Goal: Task Accomplishment & Management: Complete application form

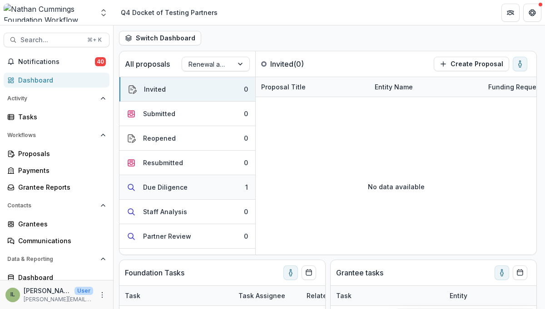
click at [165, 190] on div "Due Diligence" at bounding box center [165, 188] width 45 height 10
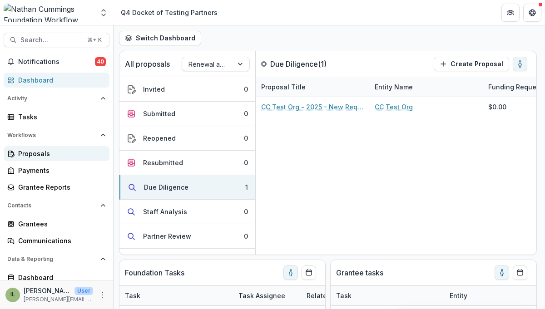
click at [50, 156] on div "Proposals" at bounding box center [60, 154] width 84 height 10
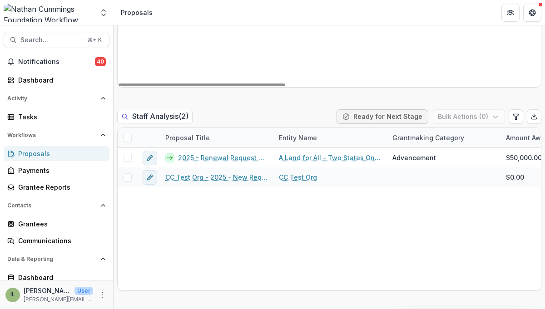
scroll to position [1067, 0]
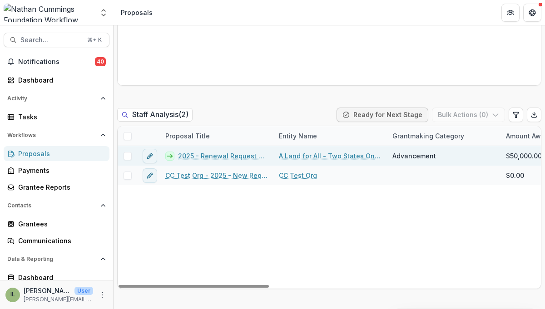
click at [226, 153] on link "2025 - Renewal Request Application" at bounding box center [223, 156] width 90 height 10
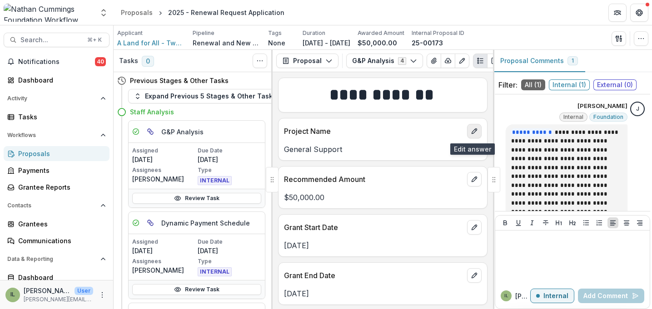
click at [475, 132] on icon "edit" at bounding box center [473, 131] width 7 height 7
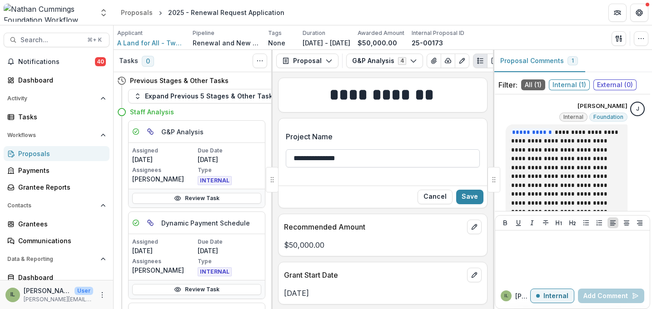
click at [389, 158] on input "**********" at bounding box center [383, 158] width 194 height 18
type input "**********"
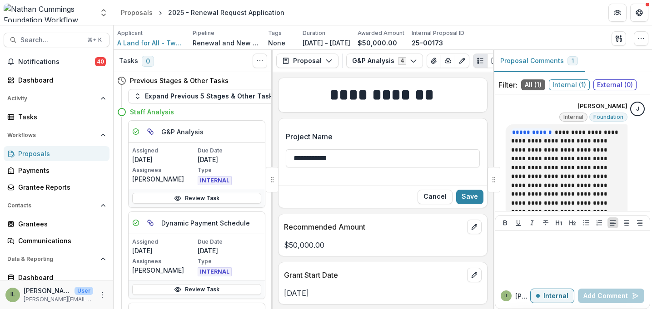
click at [359, 141] on label "Project Name" at bounding box center [380, 136] width 188 height 11
click at [359, 149] on input "**********" at bounding box center [383, 158] width 194 height 18
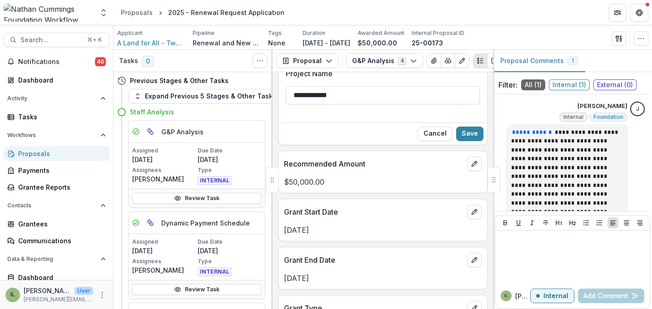
scroll to position [33, 0]
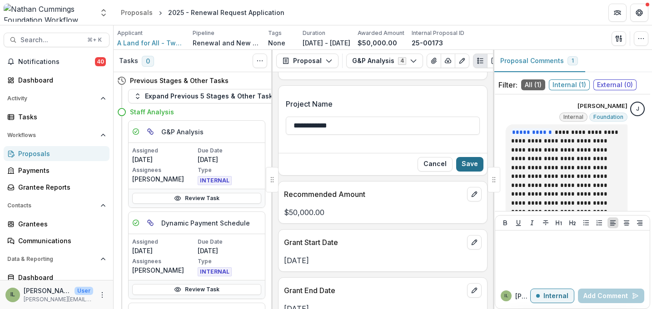
click at [463, 160] on button "Save" at bounding box center [469, 164] width 27 height 15
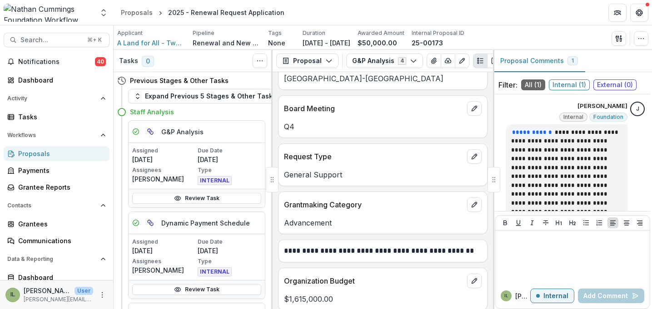
scroll to position [312, 0]
click at [471, 156] on icon "edit" at bounding box center [473, 155] width 5 height 5
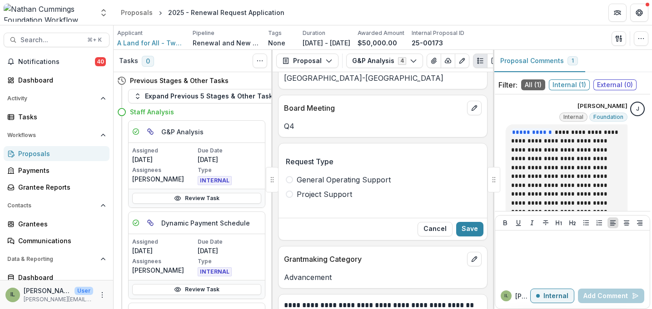
click at [333, 193] on span "Project Support" at bounding box center [324, 194] width 55 height 11
click at [461, 224] on button "Save" at bounding box center [469, 229] width 27 height 15
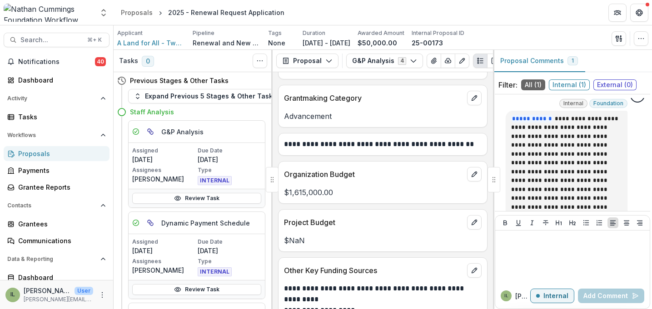
scroll to position [482, 0]
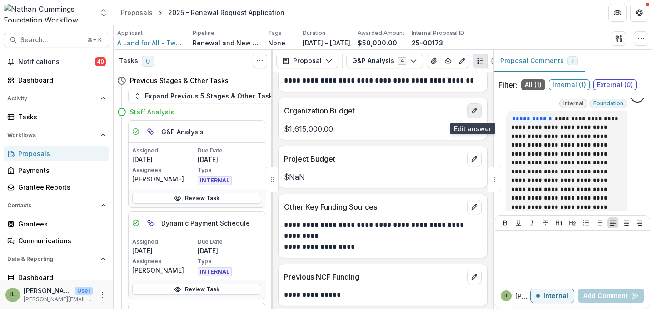
click at [470, 114] on icon "edit" at bounding box center [473, 110] width 7 height 7
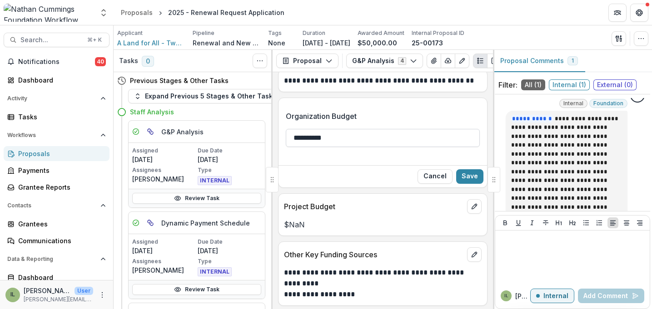
click at [382, 140] on input "**********" at bounding box center [383, 138] width 194 height 18
type input "**"
click at [426, 181] on button "Cancel" at bounding box center [434, 176] width 35 height 15
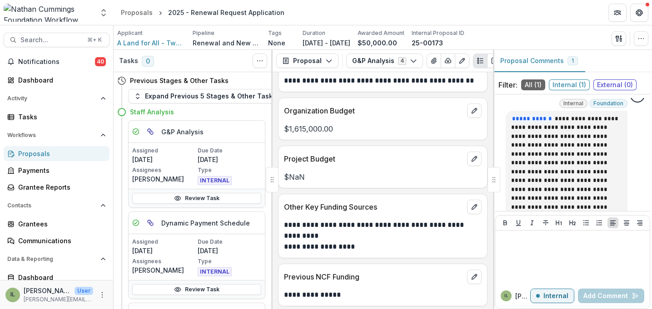
click at [467, 166] on div at bounding box center [474, 159] width 15 height 15
click at [472, 162] on icon "edit" at bounding box center [473, 158] width 7 height 7
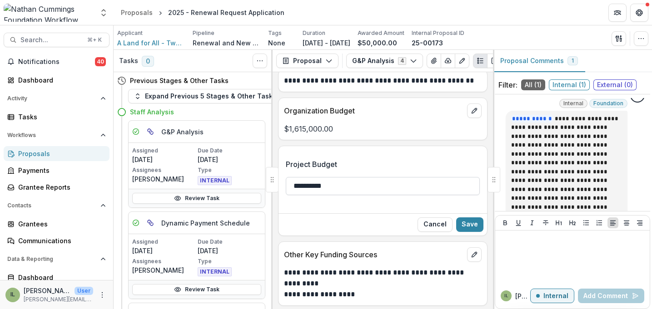
click at [396, 187] on input "**********" at bounding box center [383, 186] width 194 height 18
paste input
type input "**********"
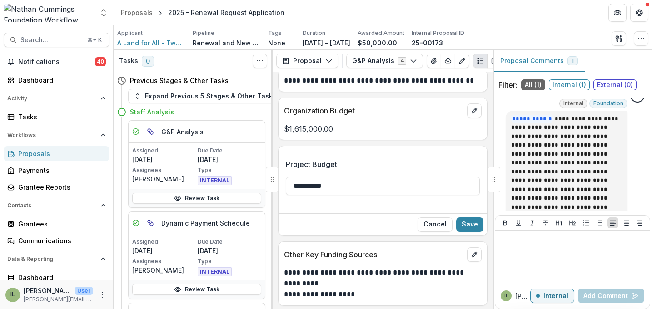
click at [457, 217] on div "Cancel Save" at bounding box center [382, 224] width 208 height 22
click at [461, 221] on button "Save" at bounding box center [469, 225] width 27 height 15
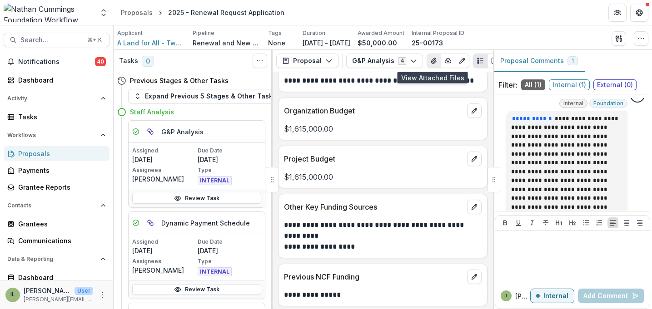
click at [430, 58] on icon "View Attached Files" at bounding box center [433, 60] width 7 height 7
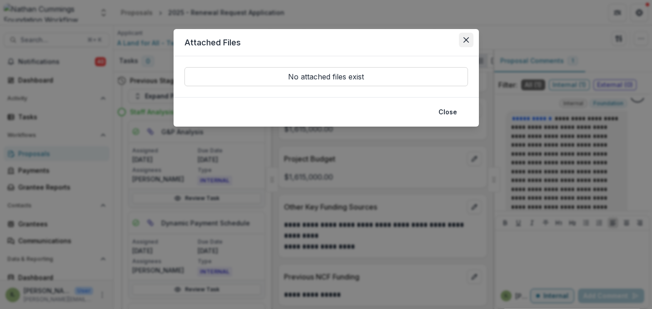
click at [469, 37] on button "Close" at bounding box center [466, 40] width 15 height 15
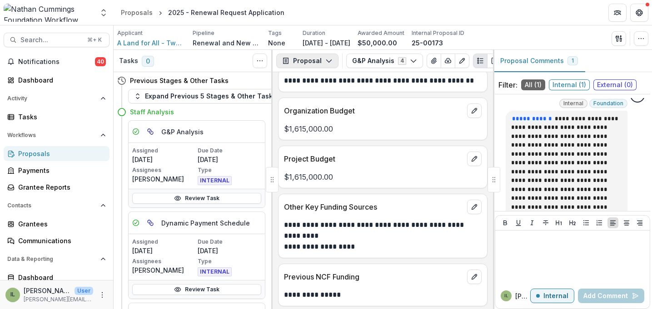
click at [325, 63] on icon "button" at bounding box center [328, 60] width 7 height 7
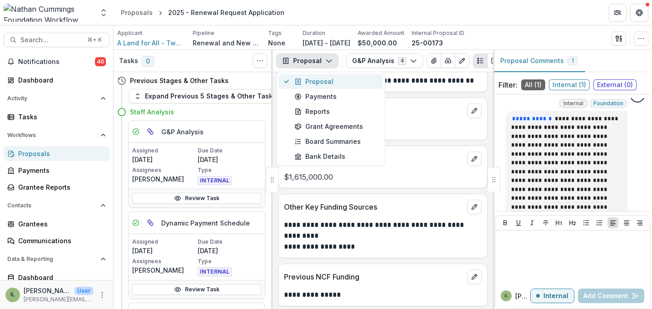
click at [324, 82] on div "Proposal" at bounding box center [335, 82] width 83 height 10
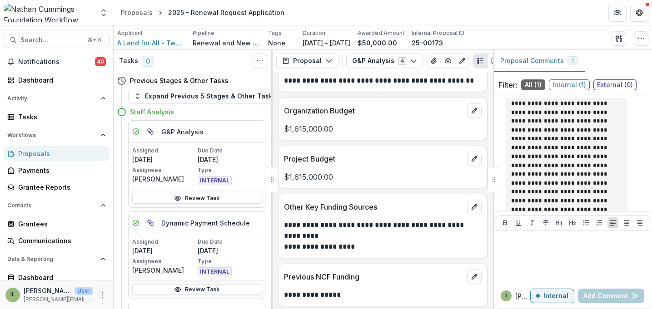
scroll to position [53, 0]
click at [52, 152] on div "Proposals" at bounding box center [60, 154] width 84 height 10
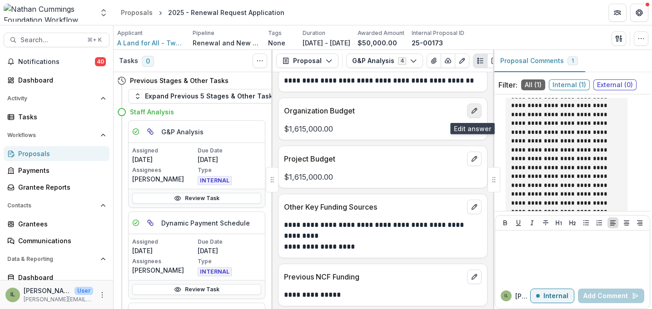
click at [473, 116] on button "edit" at bounding box center [474, 111] width 15 height 15
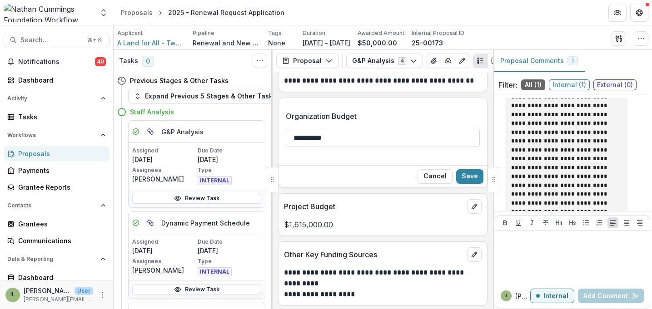
click at [352, 137] on input "**********" at bounding box center [383, 138] width 194 height 18
paste input "*"
type input "**********"
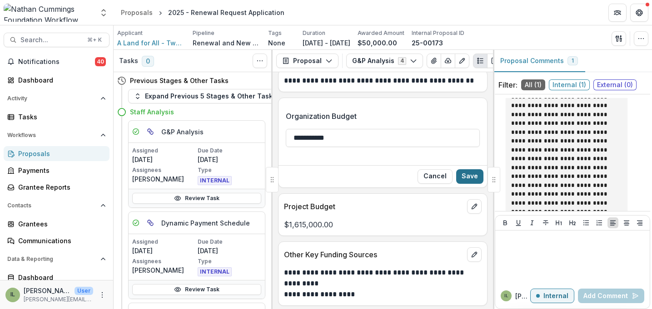
click at [474, 178] on button "Save" at bounding box center [469, 176] width 27 height 15
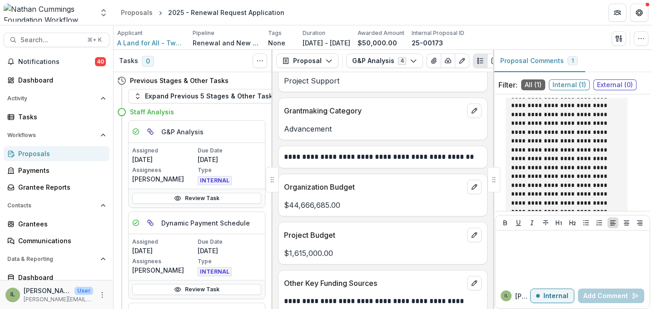
scroll to position [350, 0]
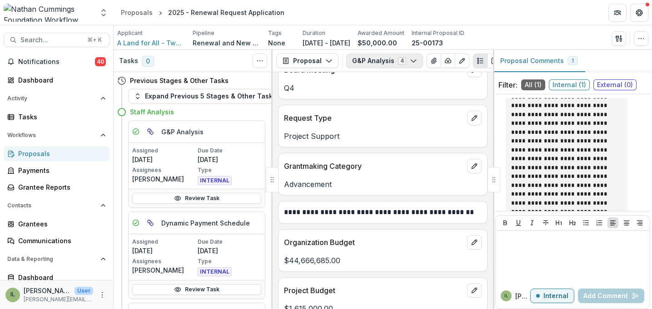
click at [373, 66] on button "G&P Analysis 4" at bounding box center [384, 61] width 77 height 15
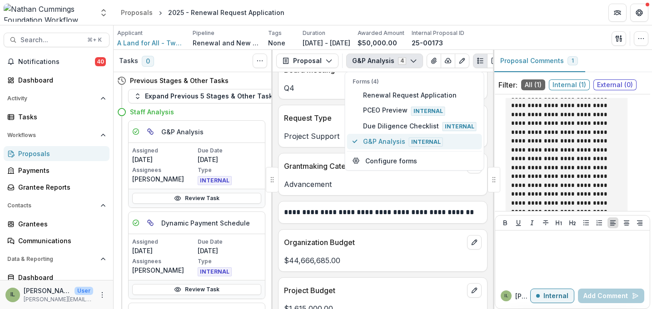
click at [385, 137] on span "G&P Analysis Internal" at bounding box center [420, 142] width 114 height 10
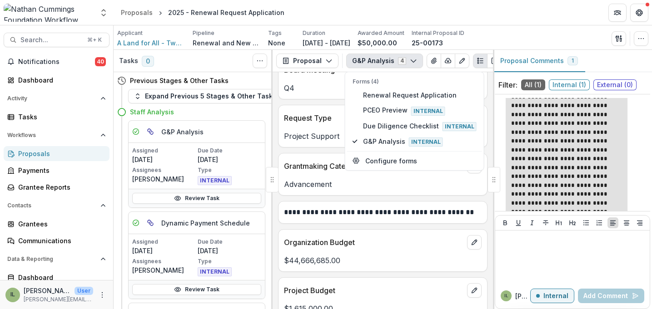
click at [540, 147] on p "**********" at bounding box center [566, 154] width 111 height 159
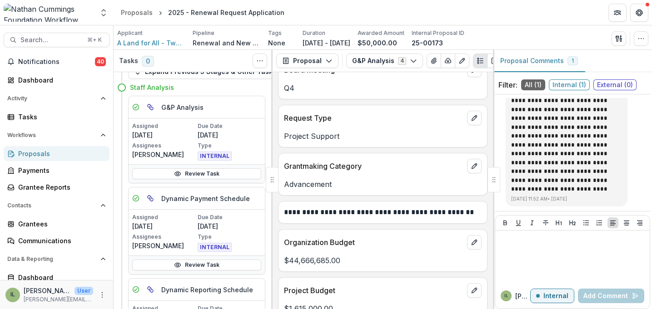
scroll to position [25, 0]
click at [175, 172] on icon at bounding box center [178, 174] width 6 height 4
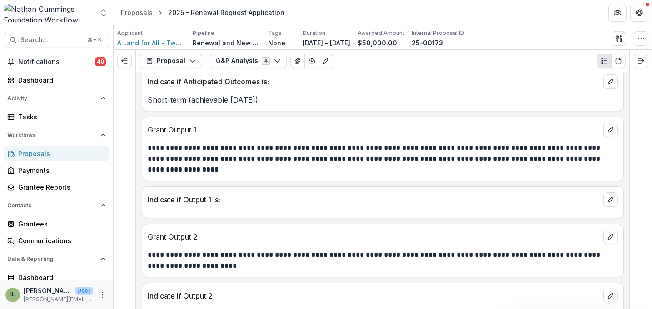
scroll to position [2793, 0]
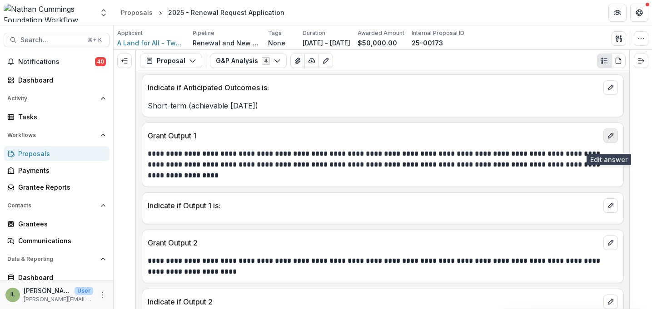
click at [544, 138] on icon "edit" at bounding box center [610, 135] width 5 height 5
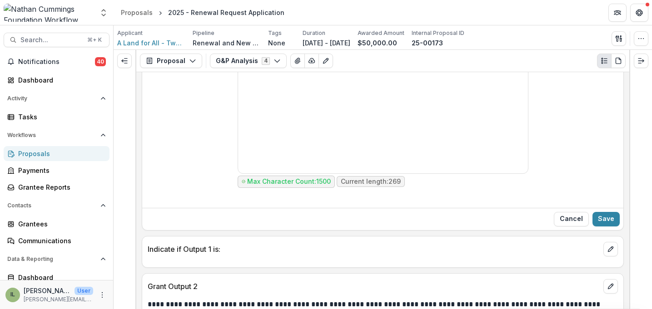
scroll to position [2940, 0]
click at [544, 252] on icon "edit" at bounding box center [610, 248] width 7 height 7
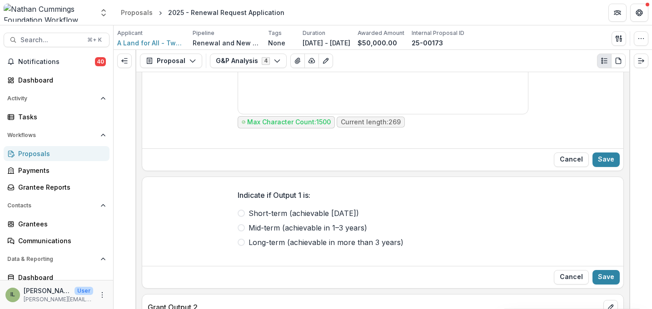
scroll to position [3000, 0]
click at [354, 218] on span "Short-term (achievable [DATE])" at bounding box center [303, 212] width 110 height 11
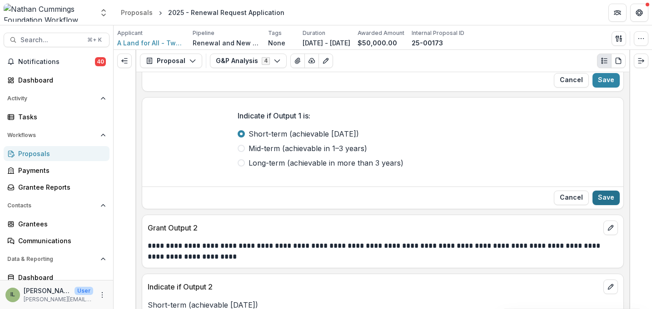
click at [544, 205] on button "Save" at bounding box center [605, 198] width 27 height 15
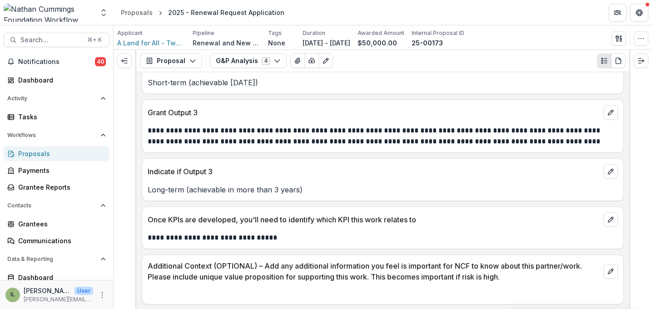
scroll to position [3240, 0]
click at [544, 217] on icon "edit" at bounding box center [610, 219] width 7 height 7
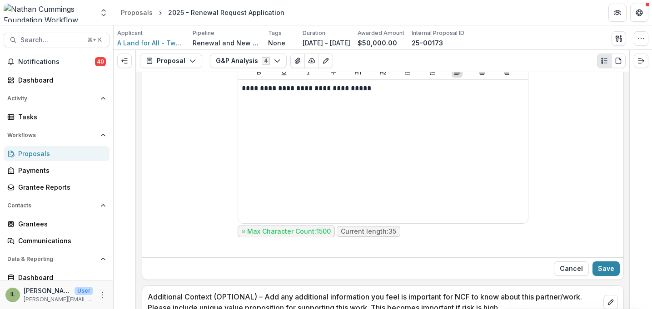
scroll to position [3407, 0]
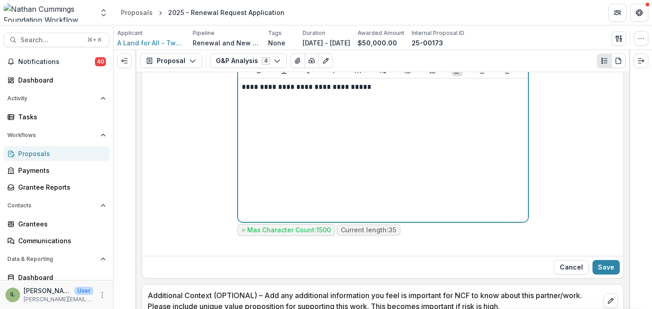
click at [376, 136] on div "**********" at bounding box center [383, 150] width 282 height 136
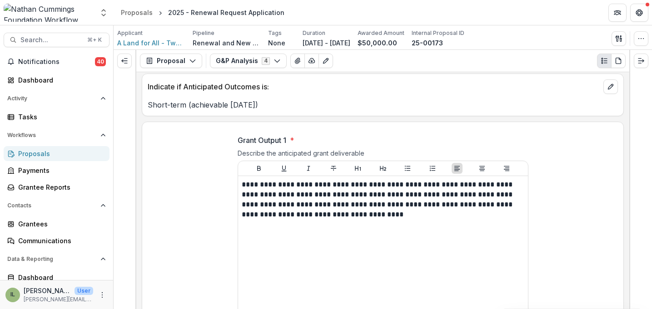
scroll to position [2889, 0]
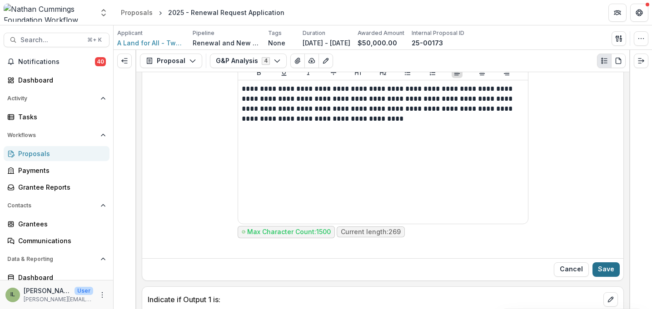
click at [544, 274] on button "Save" at bounding box center [605, 269] width 27 height 15
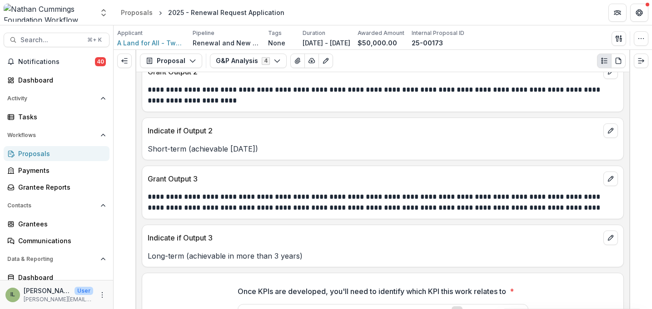
scroll to position [2972, 0]
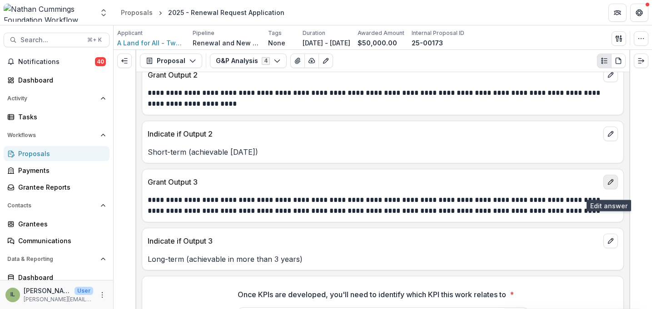
click at [544, 186] on icon "edit" at bounding box center [610, 181] width 7 height 7
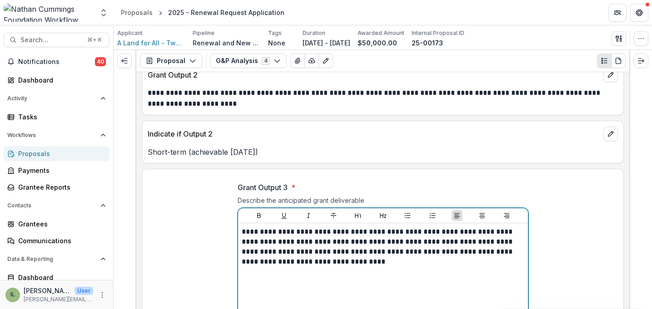
click at [446, 243] on p "**********" at bounding box center [383, 247] width 282 height 40
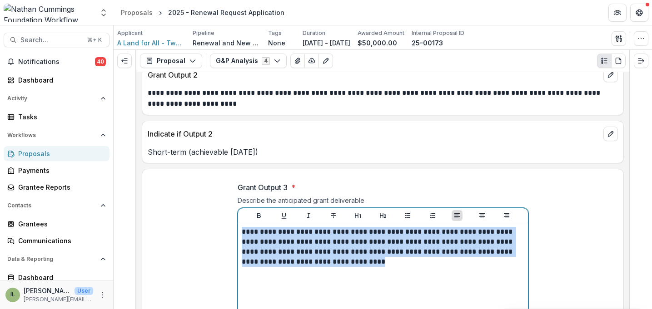
click at [446, 243] on p "**********" at bounding box center [383, 247] width 282 height 40
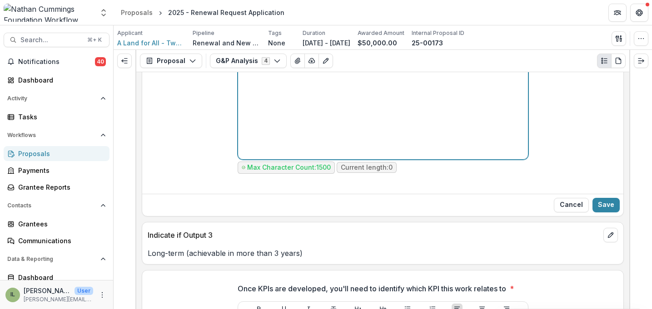
scroll to position [3184, 0]
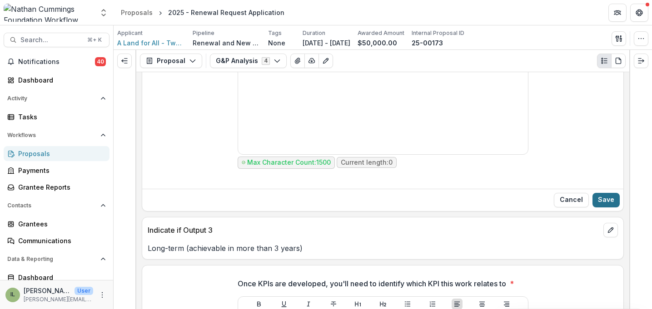
click at [544, 208] on button "Save" at bounding box center [605, 200] width 27 height 15
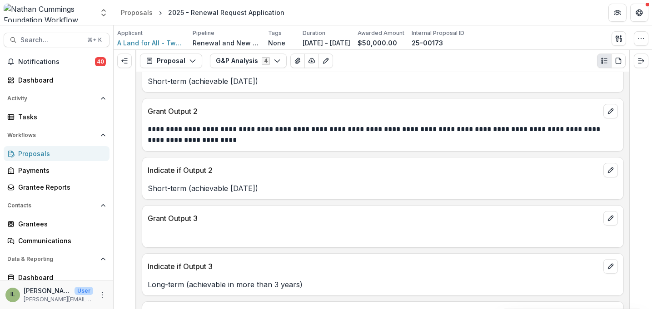
scroll to position [2986, 0]
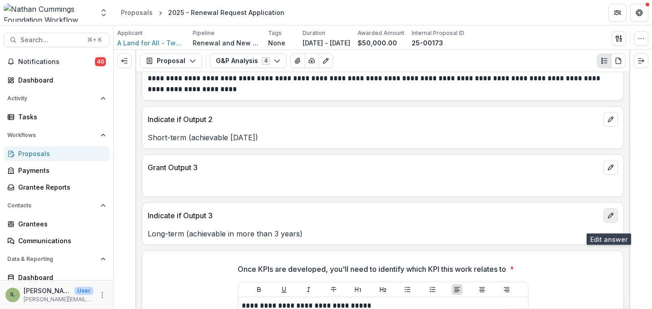
click at [544, 218] on icon "edit" at bounding box center [610, 215] width 5 height 5
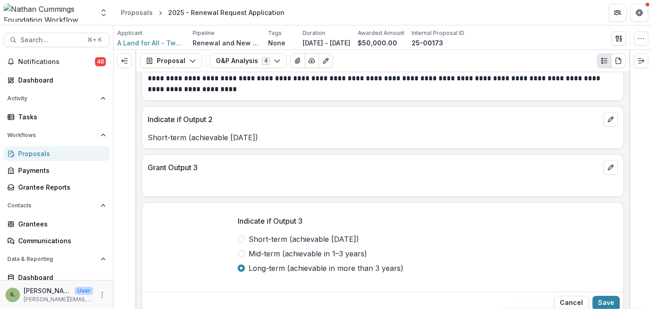
scroll to position [3068, 0]
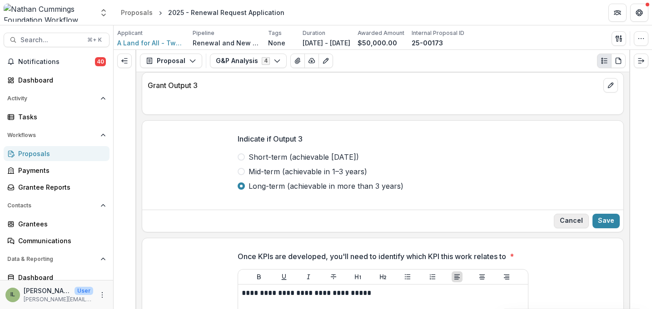
click at [544, 228] on button "Cancel" at bounding box center [571, 221] width 35 height 15
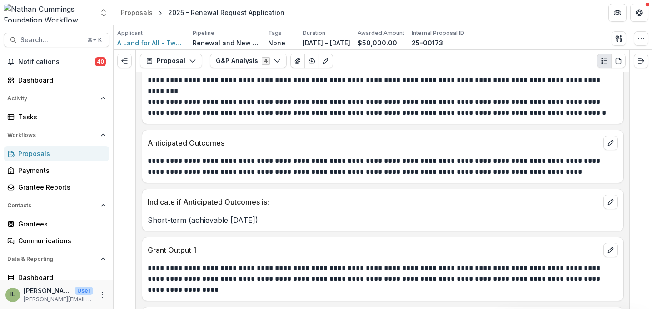
scroll to position [2677, 0]
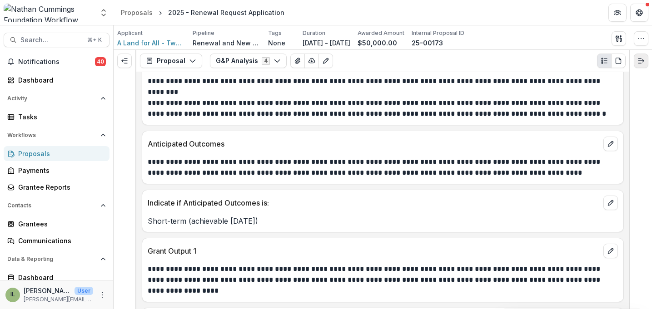
click at [544, 59] on button "Expand right" at bounding box center [640, 61] width 15 height 15
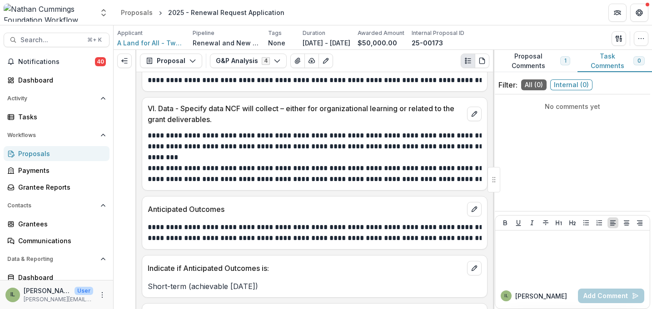
scroll to position [2903, 0]
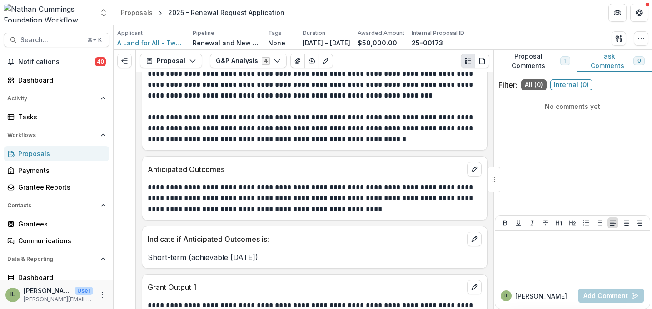
click at [544, 61] on button "Proposal Comments 1" at bounding box center [535, 61] width 84 height 22
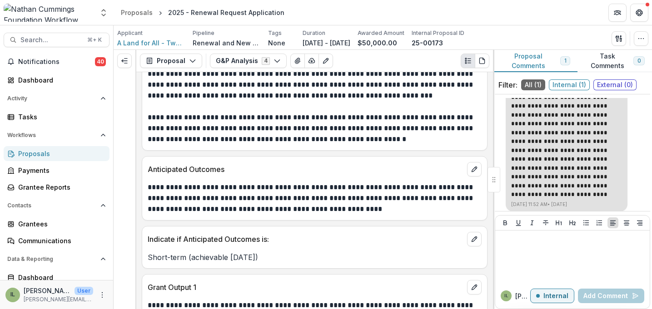
scroll to position [94, 0]
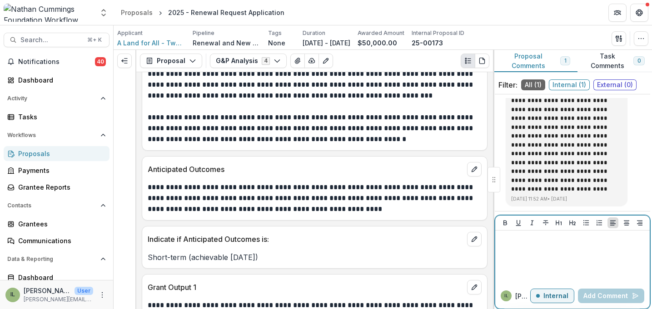
click at [538, 245] on div at bounding box center [572, 256] width 147 height 45
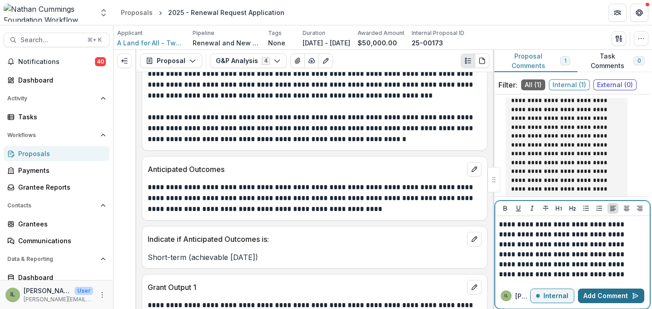
click at [544, 291] on button "Add Comment" at bounding box center [611, 296] width 66 height 15
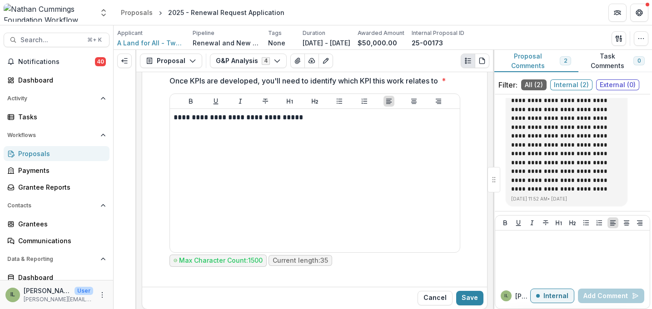
scroll to position [3410, 0]
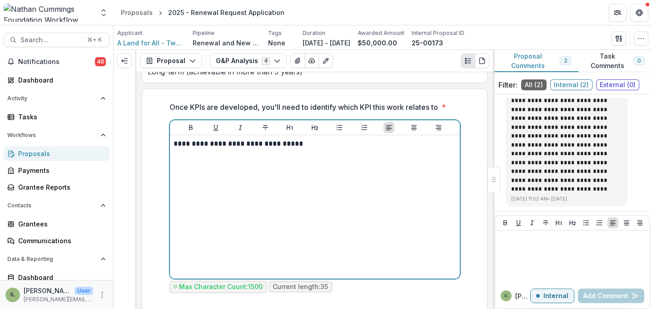
click at [302, 168] on div "**********" at bounding box center [314, 207] width 282 height 136
click at [344, 145] on p "**********" at bounding box center [314, 144] width 282 height 10
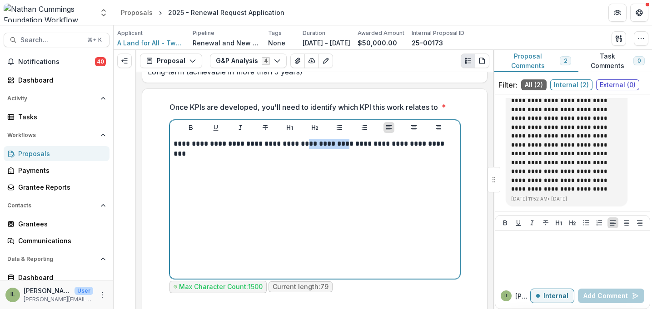
click at [306, 148] on p "**********" at bounding box center [314, 144] width 282 height 10
click at [342, 149] on p "**********" at bounding box center [314, 144] width 282 height 10
click at [312, 148] on p "**********" at bounding box center [314, 144] width 282 height 10
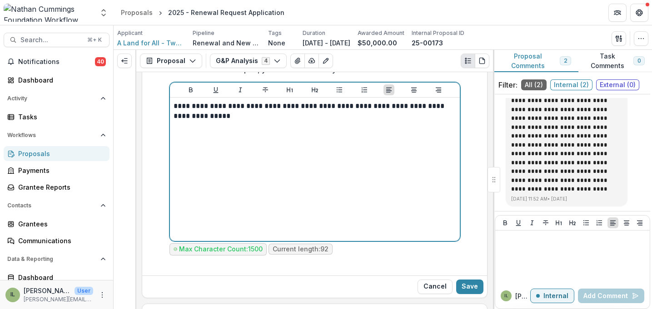
scroll to position [3457, 0]
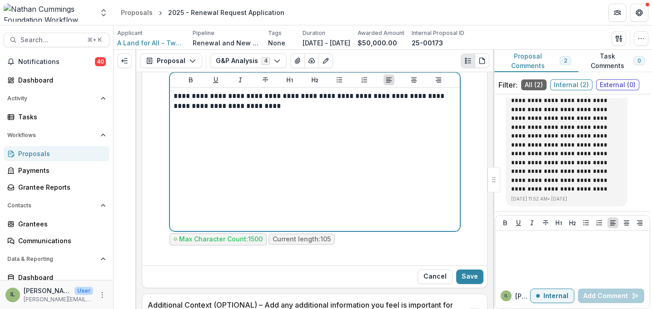
click at [220, 111] on p "**********" at bounding box center [314, 101] width 282 height 20
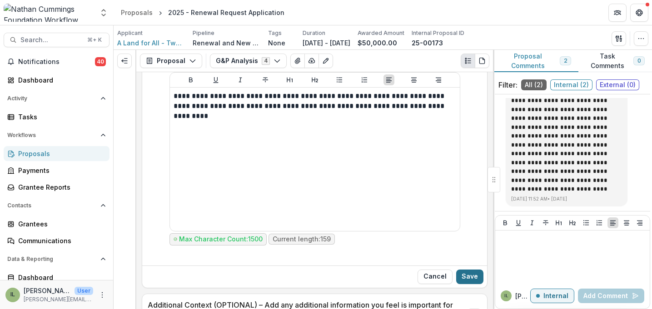
click at [465, 274] on button "Save" at bounding box center [469, 277] width 27 height 15
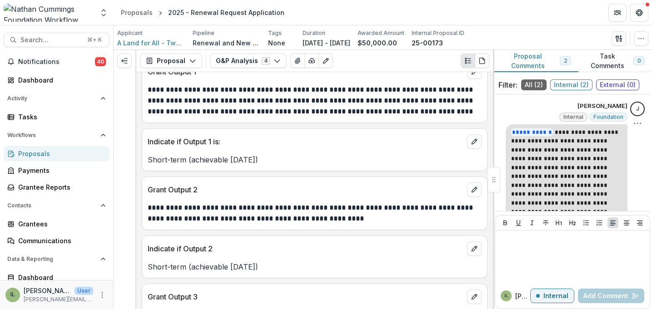
scroll to position [48, 0]
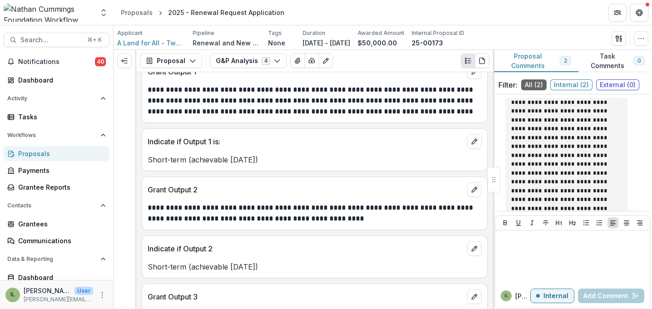
click at [544, 84] on span "Internal ( 2 )" at bounding box center [571, 84] width 42 height 11
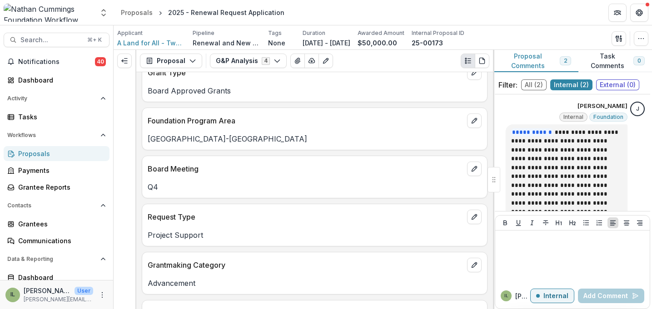
scroll to position [0, 0]
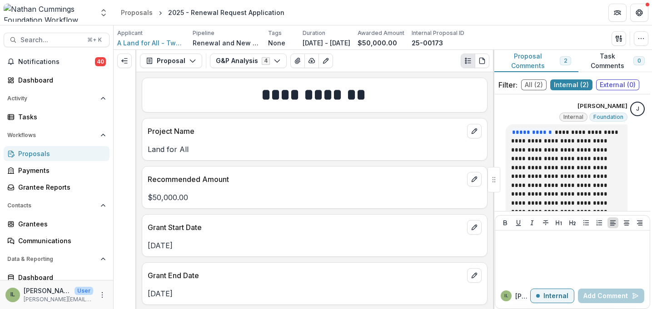
click at [63, 153] on div "Proposals" at bounding box center [60, 154] width 84 height 10
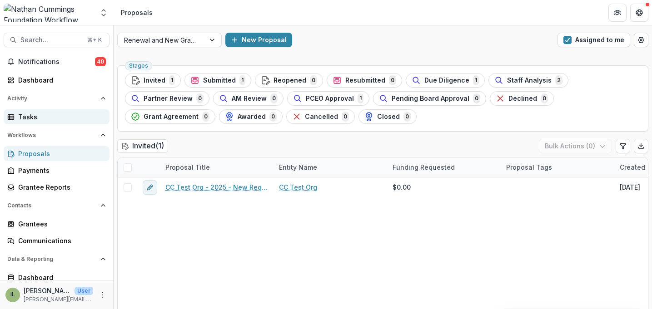
click at [57, 114] on div "Tasks" at bounding box center [60, 117] width 84 height 10
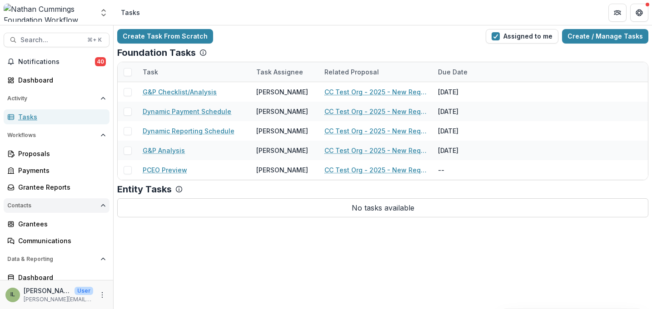
scroll to position [22, 0]
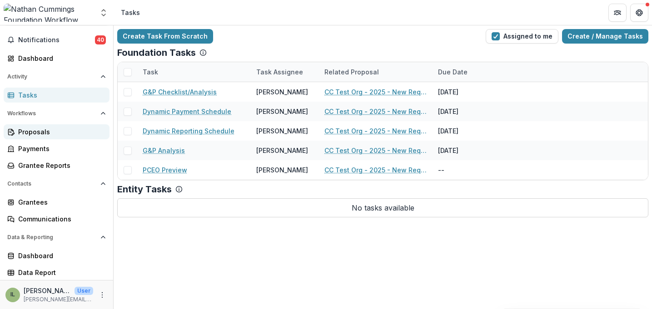
click at [55, 133] on div "Proposals" at bounding box center [60, 132] width 84 height 10
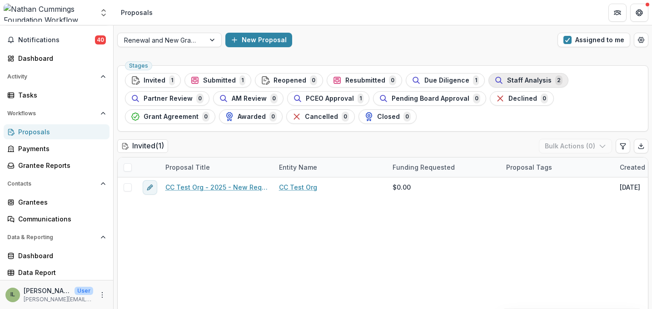
click at [494, 77] on icon "button" at bounding box center [498, 80] width 9 height 9
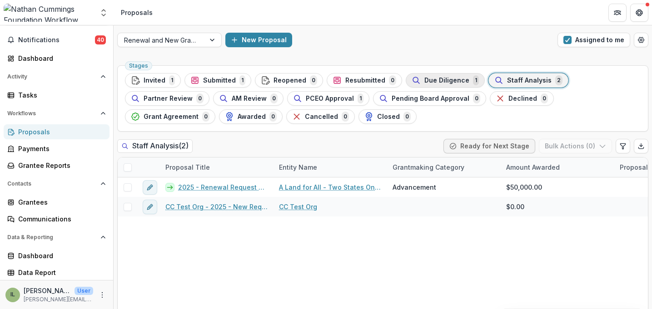
click at [450, 80] on span "Due Diligence" at bounding box center [446, 81] width 45 height 8
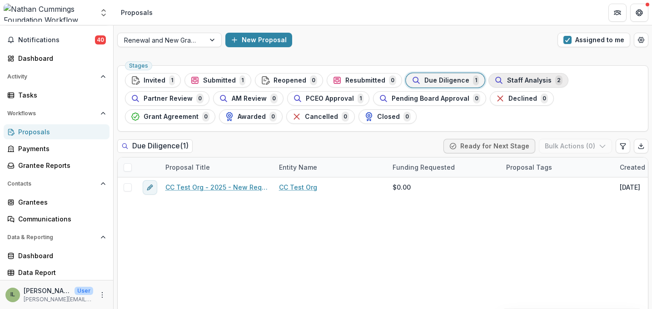
click at [495, 82] on circle "button" at bounding box center [497, 79] width 5 height 5
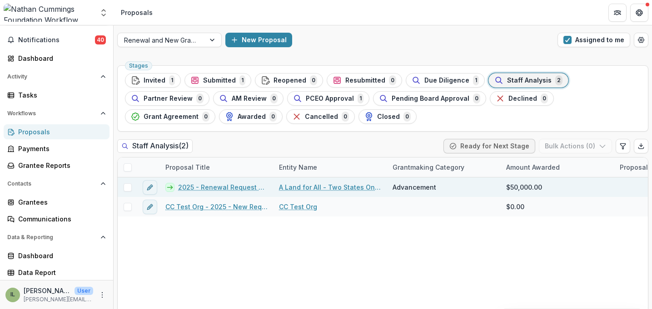
click at [221, 186] on link "2025 - Renewal Request Application" at bounding box center [223, 188] width 90 height 10
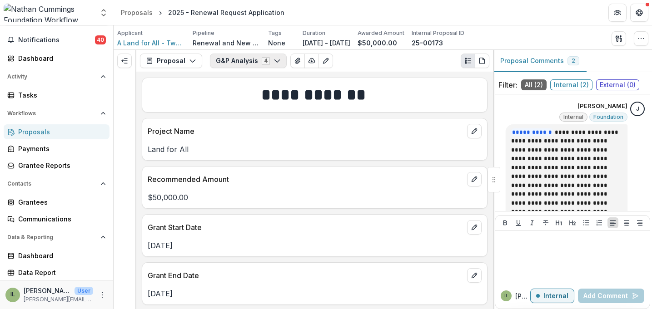
click at [279, 63] on button "G&P Analysis 4" at bounding box center [248, 61] width 77 height 15
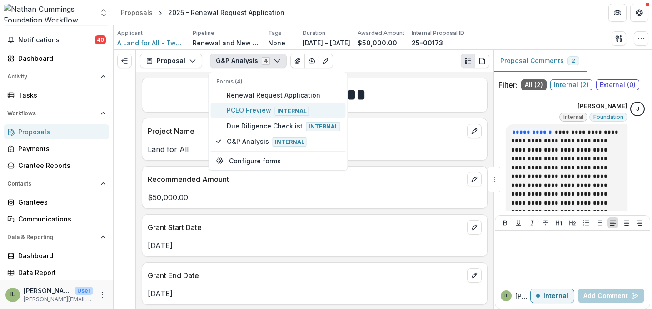
click at [268, 115] on span "PCEO Preview Internal" at bounding box center [284, 110] width 114 height 10
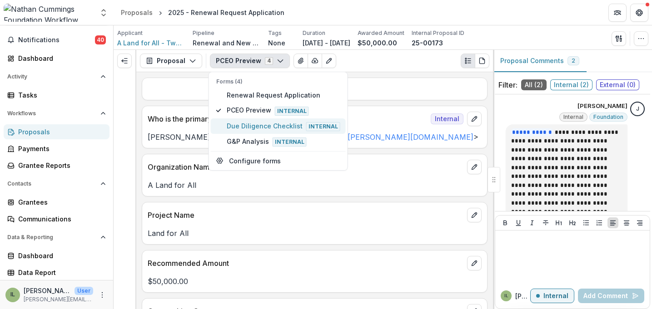
click at [267, 131] on button "Due Diligence Checklist Internal" at bounding box center [278, 126] width 135 height 15
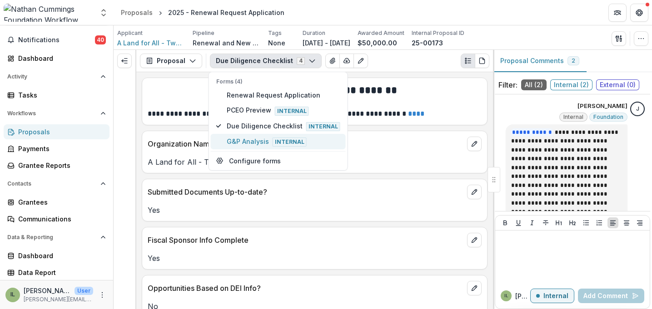
click at [267, 142] on span "G&P Analysis Internal" at bounding box center [284, 142] width 114 height 10
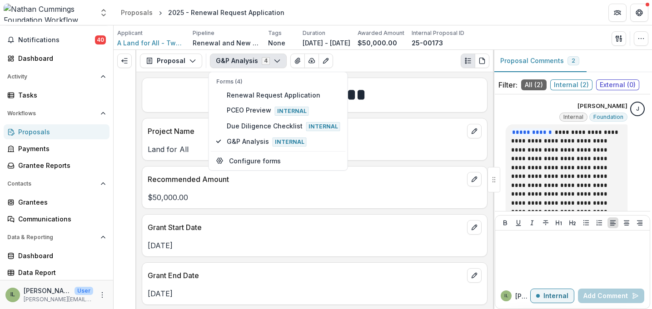
click at [264, 65] on button "G&P Analysis 4" at bounding box center [248, 61] width 77 height 15
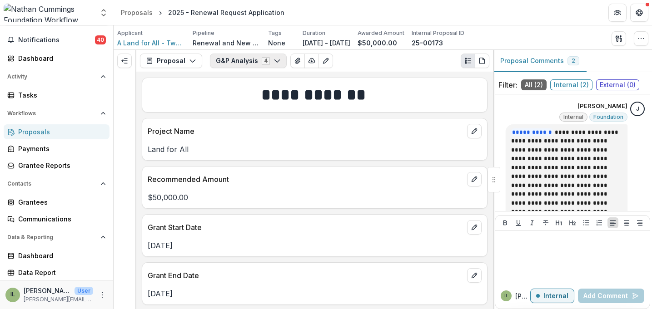
click at [265, 64] on button "G&P Analysis 4" at bounding box center [248, 61] width 77 height 15
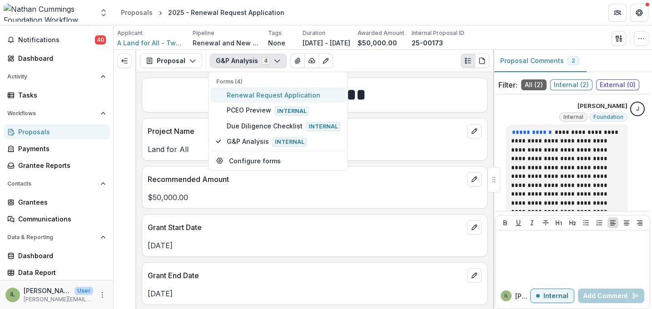
click at [254, 94] on span "Renewal Request Application" at bounding box center [284, 95] width 114 height 10
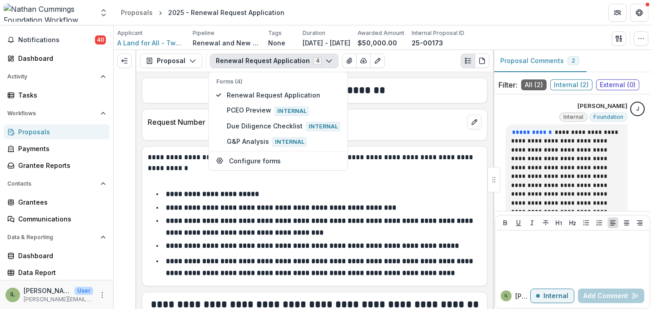
click at [413, 169] on p "**********" at bounding box center [313, 163] width 331 height 22
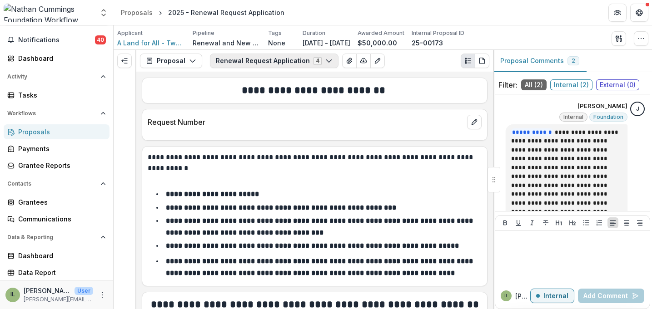
click at [281, 59] on button "Renewal Request Application 4" at bounding box center [274, 61] width 129 height 15
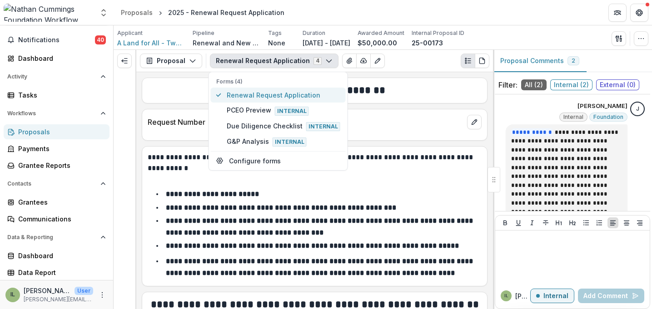
type button "0"
click at [173, 63] on button "Proposal" at bounding box center [171, 61] width 62 height 15
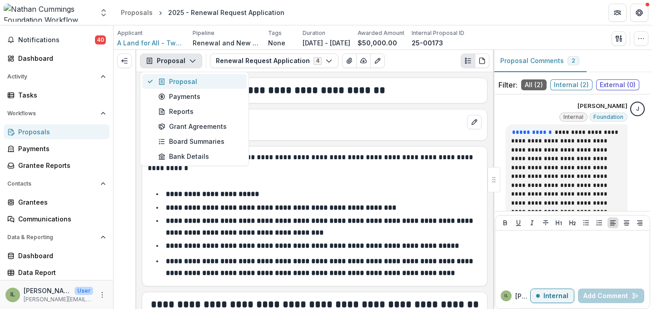
click at [172, 76] on button "Proposal" at bounding box center [194, 81] width 104 height 15
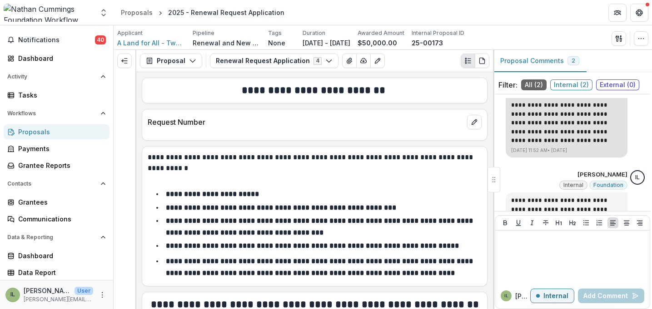
scroll to position [142, 0]
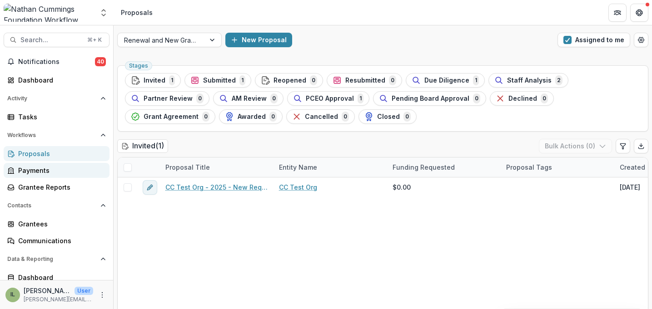
click at [54, 169] on div "Payments" at bounding box center [60, 171] width 84 height 10
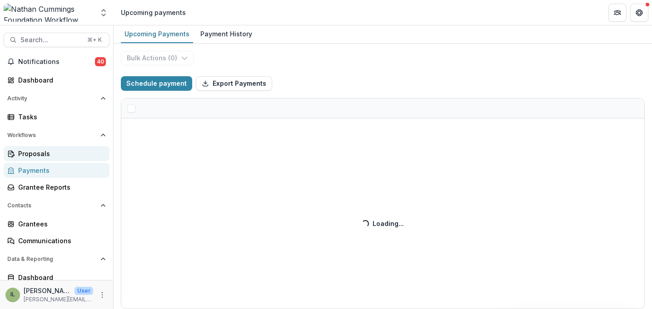
click at [61, 158] on link "Proposals" at bounding box center [57, 153] width 106 height 15
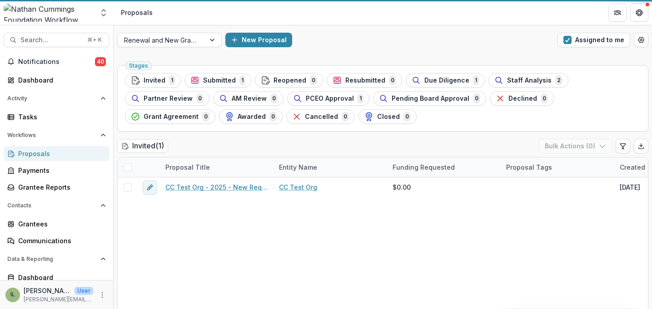
click at [64, 152] on div "Proposals" at bounding box center [60, 154] width 84 height 10
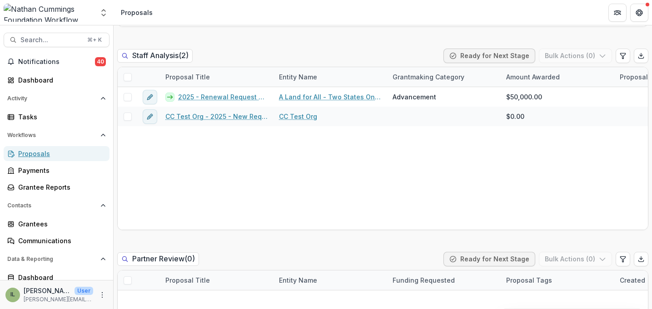
scroll to position [1128, 0]
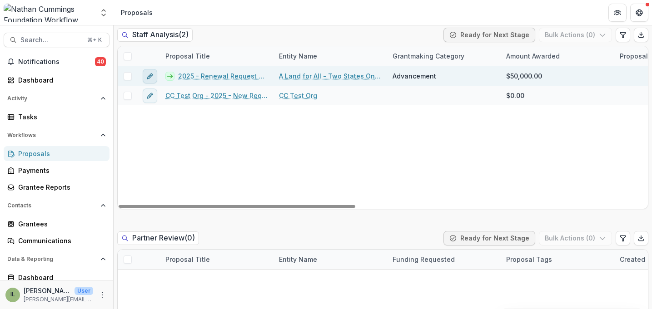
click at [146, 76] on icon "edit" at bounding box center [149, 76] width 7 height 7
click at [333, 78] on link "A Land for All - Two States One Homeland" at bounding box center [330, 76] width 103 height 10
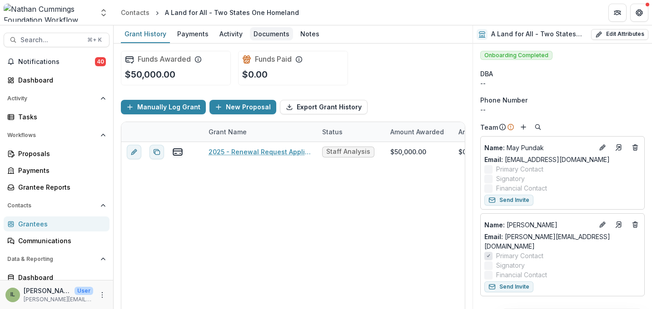
click at [257, 30] on div "Documents" at bounding box center [271, 33] width 43 height 13
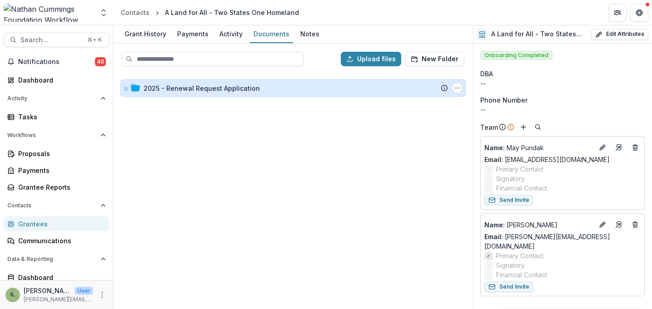
click at [239, 89] on div "2025 - Renewal Request Application" at bounding box center [201, 89] width 116 height 10
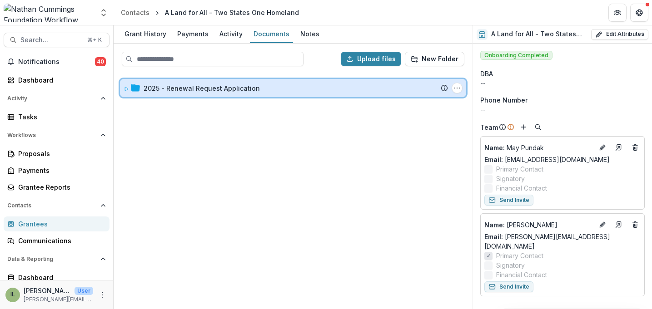
click at [124, 88] on icon at bounding box center [126, 88] width 5 height 5
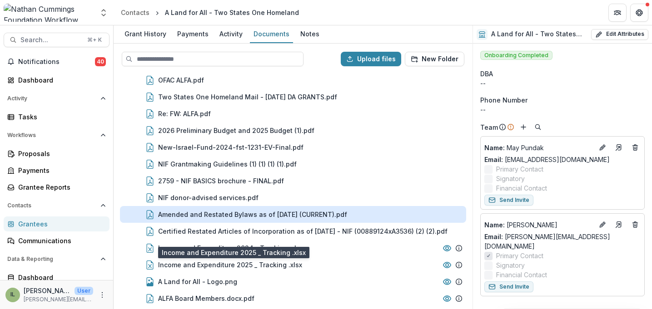
scroll to position [108, 0]
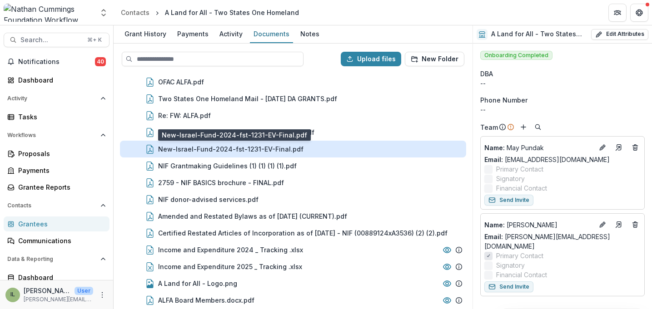
click at [214, 151] on div "New-Israel-Fund-2024-fst-1231-EV-Final.pdf" at bounding box center [230, 149] width 145 height 10
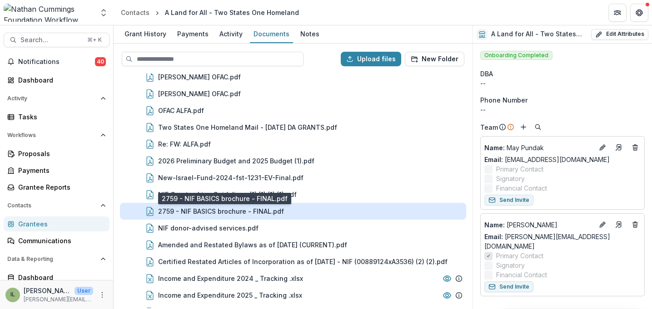
scroll to position [69, 0]
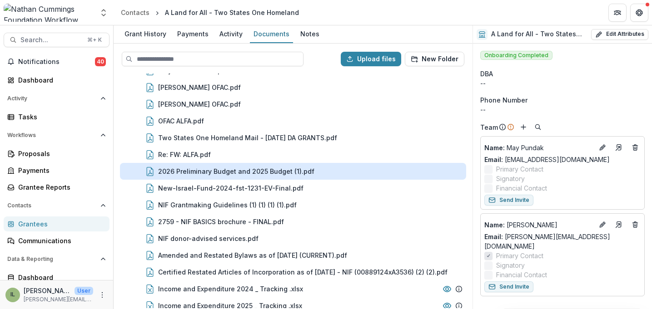
click at [242, 173] on div "2026 Preliminary Budget and 2025 Budget (1).pdf" at bounding box center [236, 172] width 156 height 10
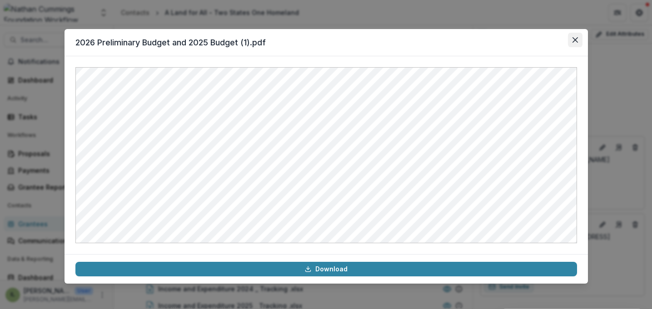
click at [568, 43] on button "Close" at bounding box center [575, 40] width 15 height 15
